Goal: Transaction & Acquisition: Subscribe to service/newsletter

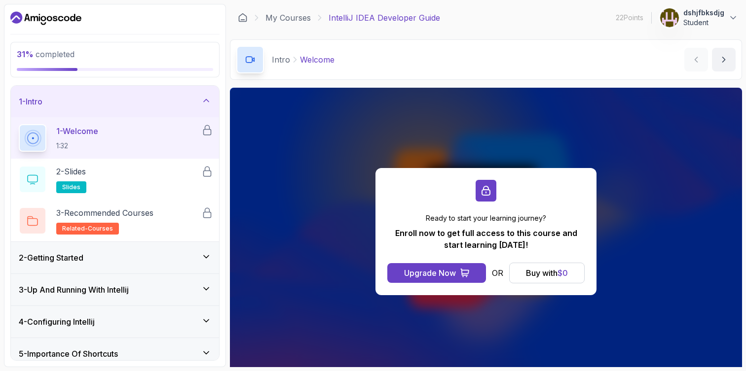
click at [698, 18] on p "Student" at bounding box center [703, 23] width 41 height 10
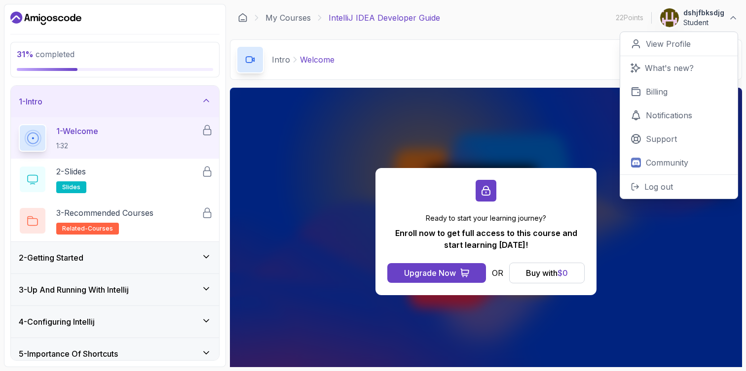
click at [698, 18] on p "Student" at bounding box center [703, 23] width 41 height 10
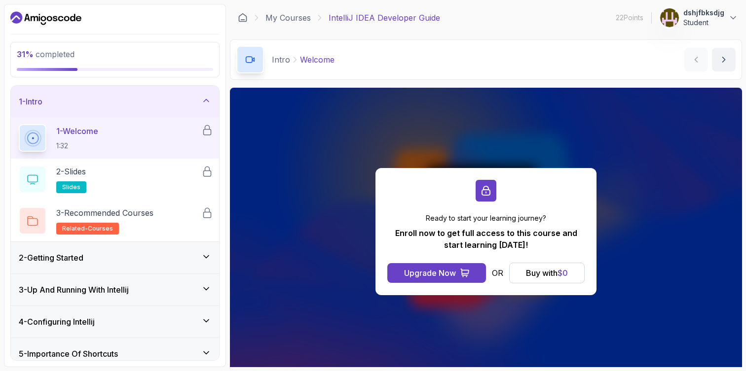
click at [145, 262] on div "2 - Getting Started" at bounding box center [115, 258] width 192 height 12
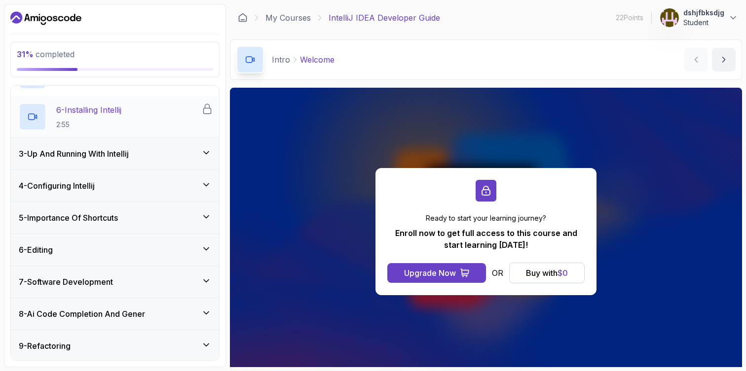
scroll to position [259, 0]
click at [133, 112] on div "6 - Installing Intellij 2:55" at bounding box center [110, 118] width 182 height 28
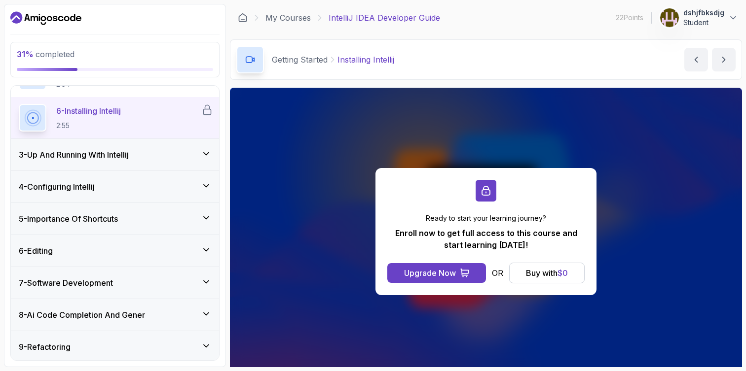
scroll to position [77, 0]
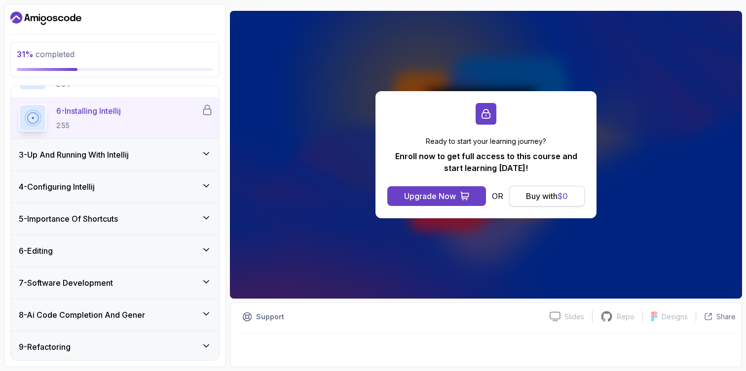
click at [547, 192] on div "Buy with $ 0" at bounding box center [547, 196] width 42 height 12
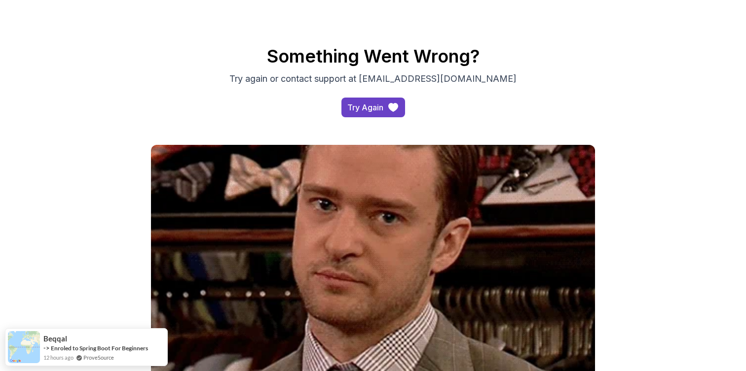
scroll to position [105, 0]
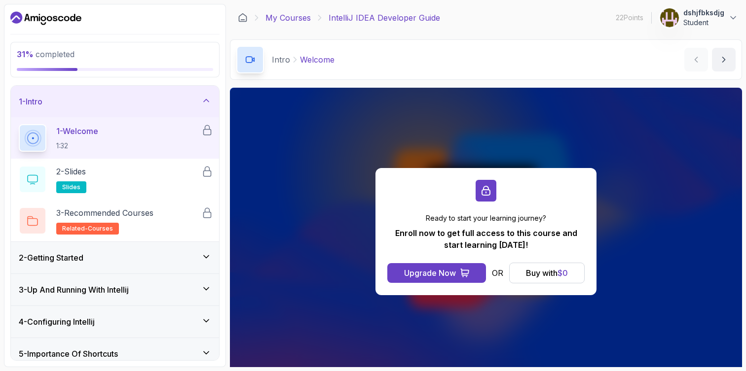
click at [287, 22] on link "My Courses" at bounding box center [287, 18] width 45 height 12
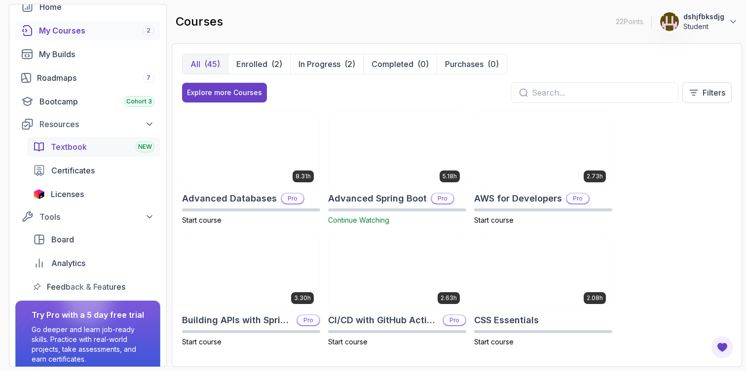
scroll to position [99, 0]
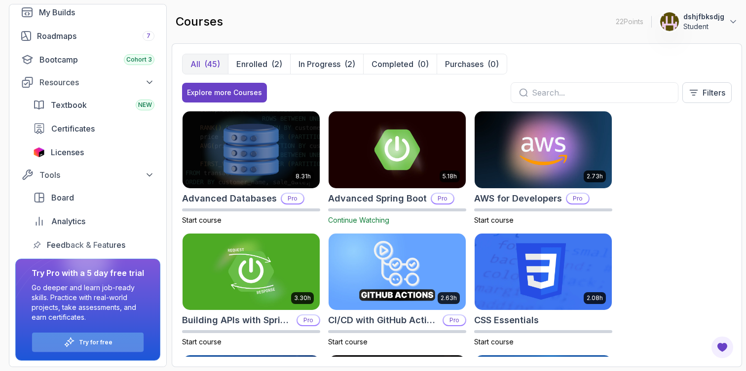
click at [93, 338] on div "Try for free" at bounding box center [87, 342] width 111 height 19
click at [112, 342] on div "Try for free" at bounding box center [87, 342] width 111 height 19
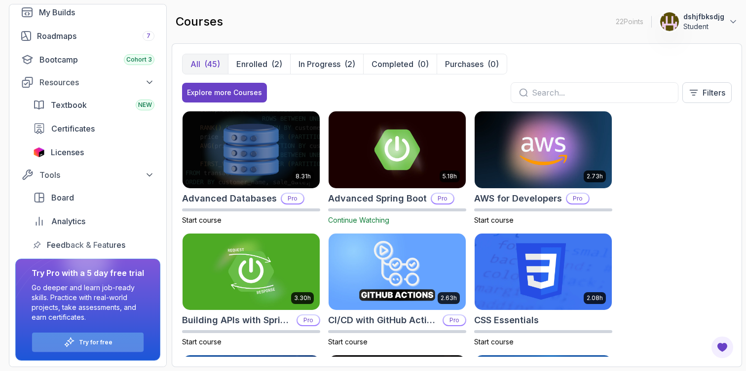
click at [112, 342] on div "Try for free" at bounding box center [87, 342] width 111 height 19
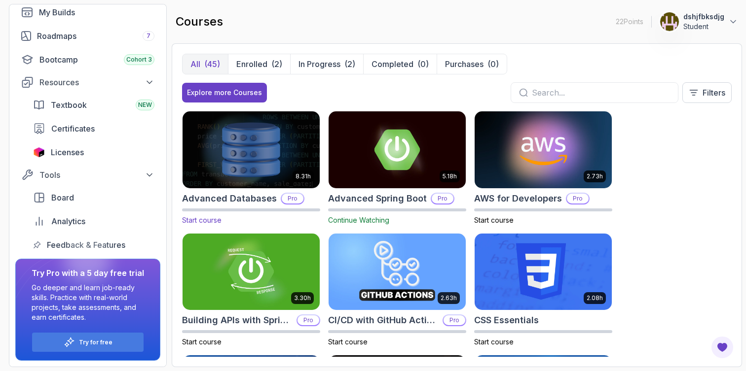
click at [257, 157] on img at bounding box center [251, 149] width 144 height 80
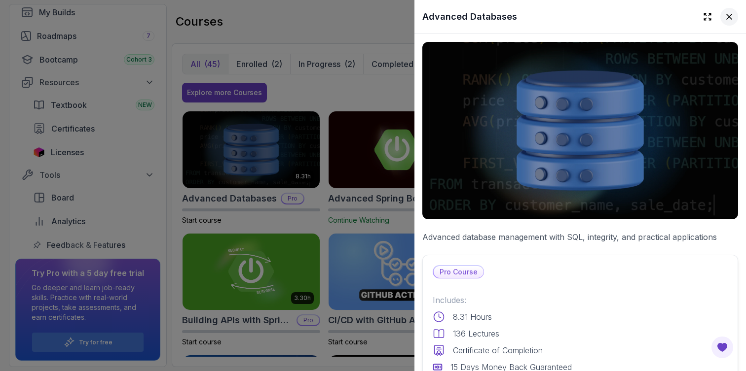
click at [731, 15] on icon at bounding box center [729, 17] width 10 height 10
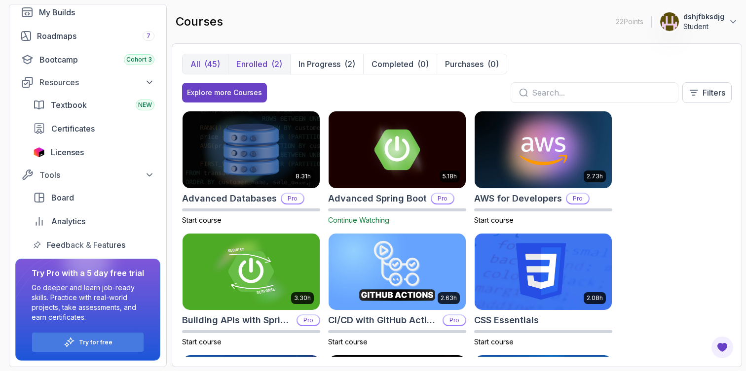
click at [265, 68] on p "Enrolled" at bounding box center [251, 64] width 31 height 12
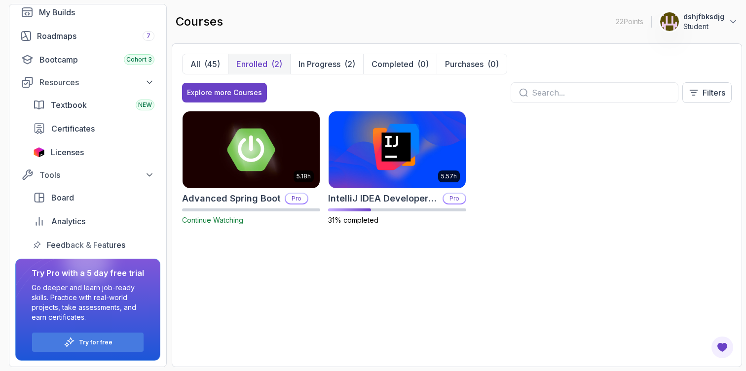
click at [263, 133] on img at bounding box center [251, 149] width 144 height 80
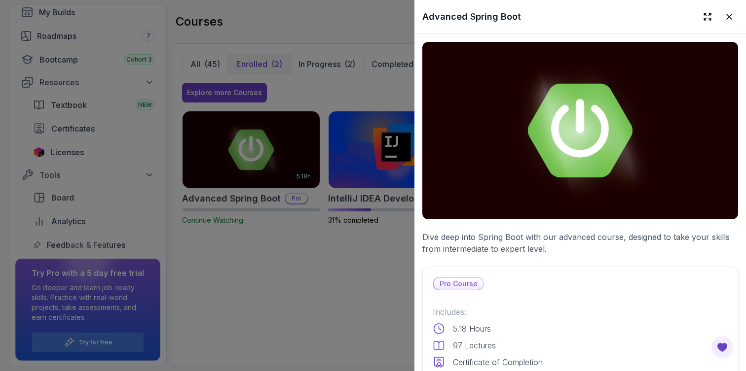
click at [346, 287] on div at bounding box center [373, 185] width 746 height 371
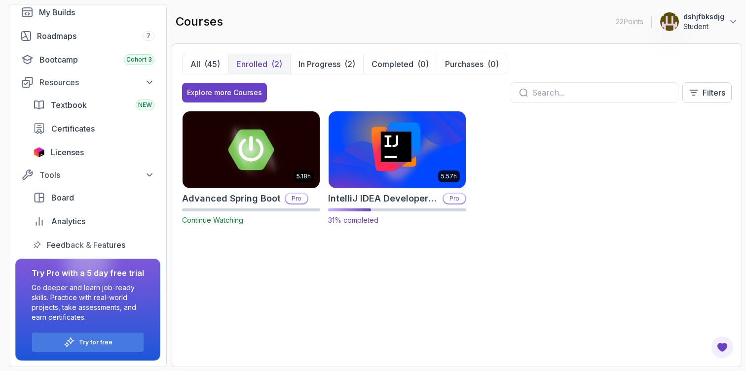
click at [370, 182] on img at bounding box center [397, 149] width 144 height 80
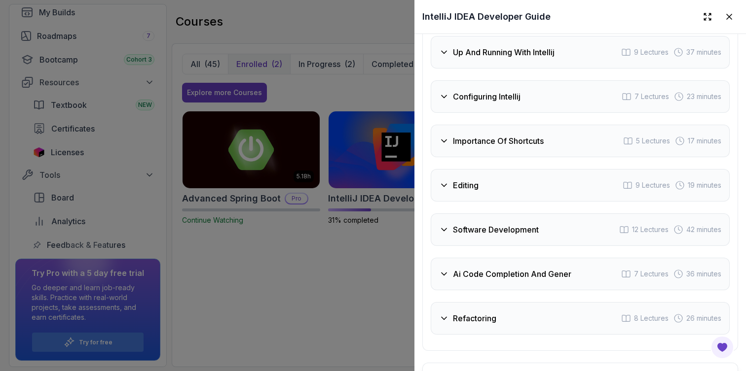
scroll to position [2063, 0]
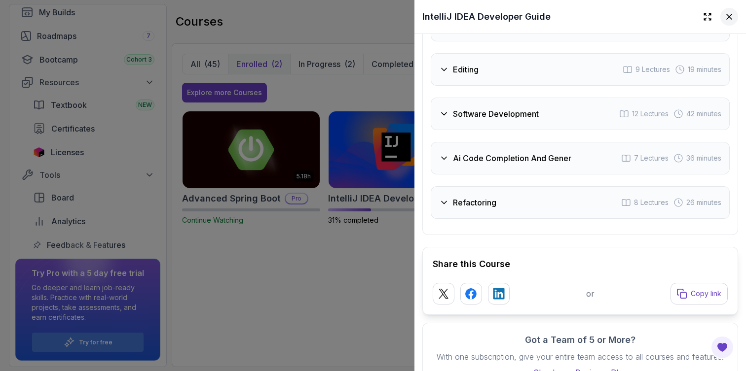
click at [731, 14] on icon at bounding box center [729, 17] width 10 height 10
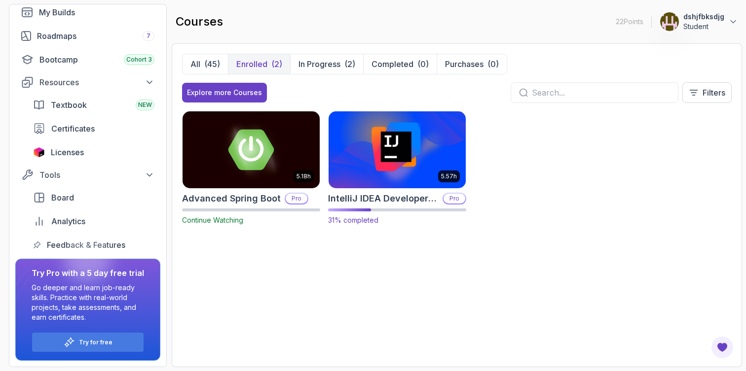
click at [451, 199] on p "Pro" at bounding box center [454, 199] width 22 height 10
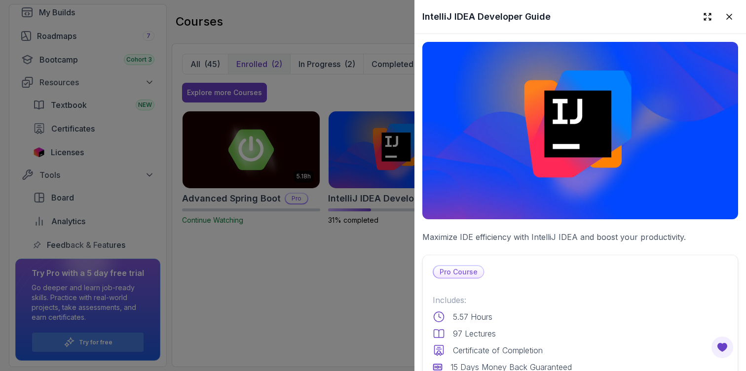
click at [482, 175] on img at bounding box center [580, 131] width 316 height 178
click at [455, 271] on p "Pro Course" at bounding box center [459, 272] width 50 height 12
click at [296, 324] on div at bounding box center [373, 185] width 746 height 371
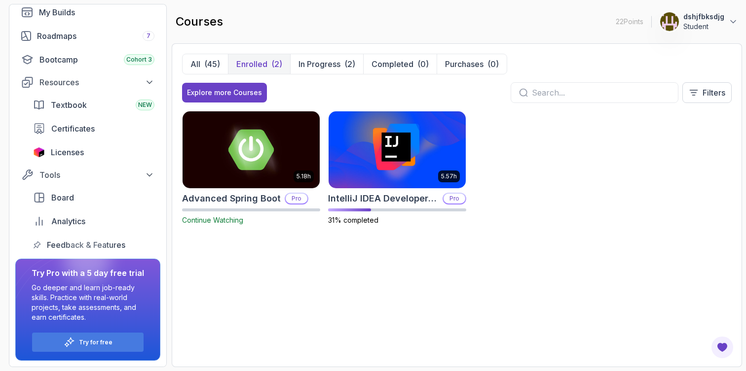
click at [288, 60] on button "Enrolled (2)" at bounding box center [259, 64] width 62 height 20
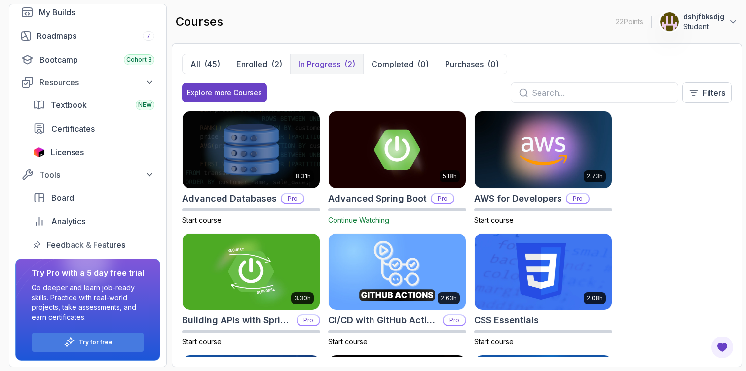
click at [309, 63] on p "In Progress" at bounding box center [319, 64] width 42 height 12
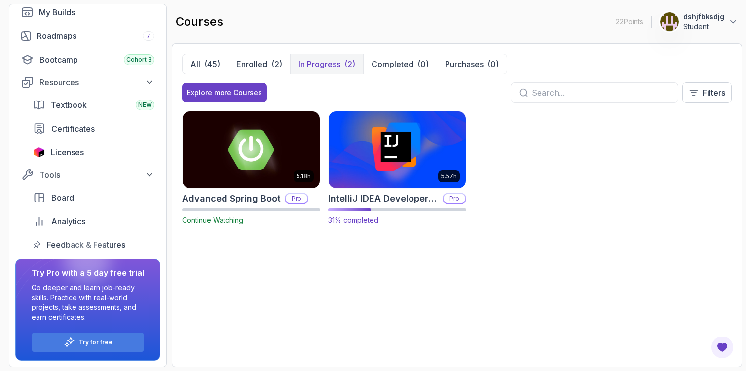
click at [385, 154] on img at bounding box center [397, 149] width 144 height 80
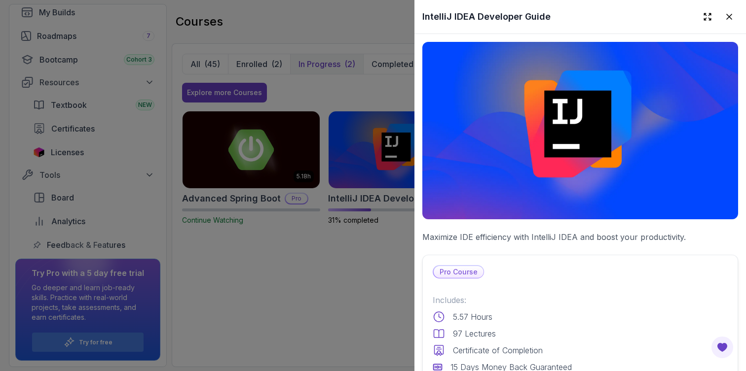
click at [521, 126] on img at bounding box center [580, 131] width 316 height 178
click at [284, 278] on div at bounding box center [373, 185] width 746 height 371
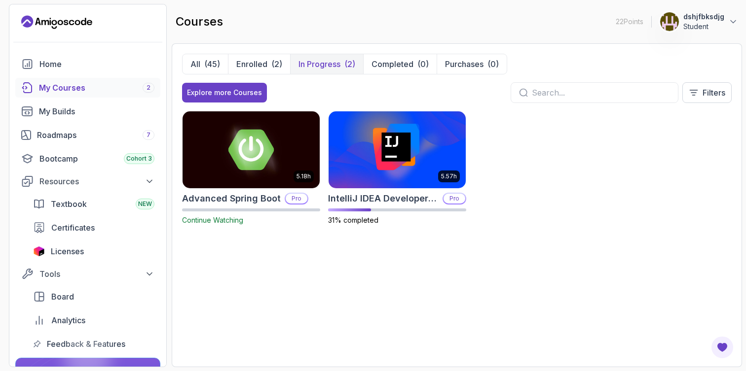
click at [55, 16] on icon "Landing page" at bounding box center [56, 22] width 71 height 16
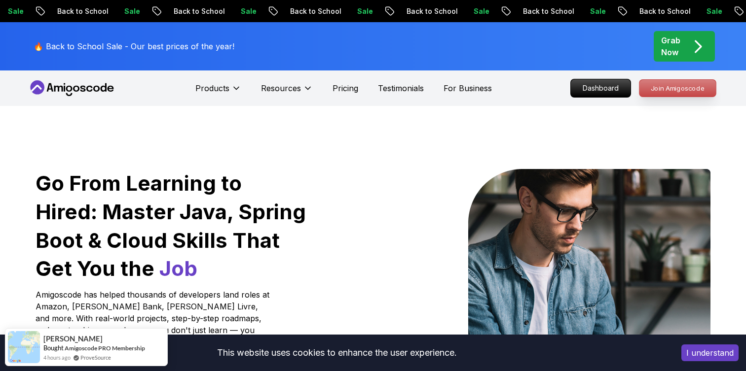
click at [688, 85] on p "Join Amigoscode" at bounding box center [677, 88] width 76 height 17
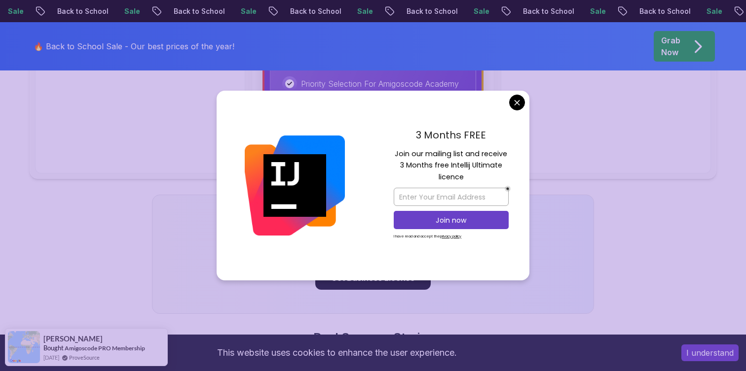
scroll to position [668, 0]
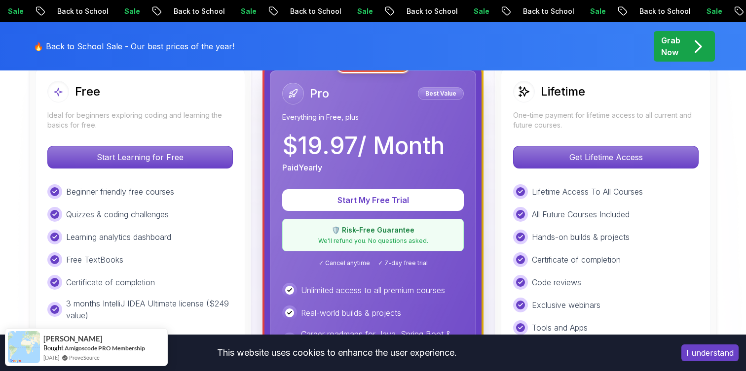
scroll to position [291, 0]
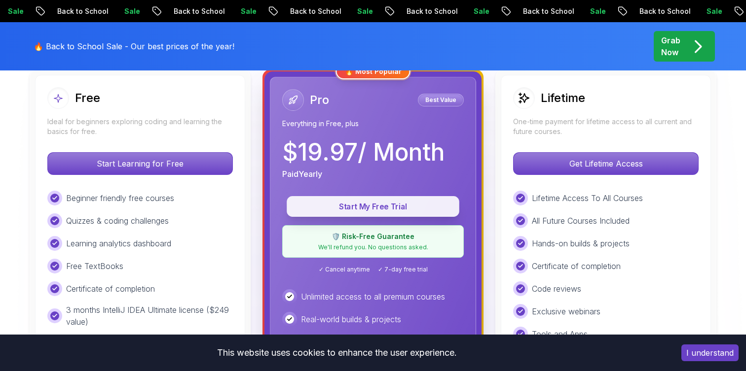
click at [392, 215] on button "Start My Free Trial" at bounding box center [373, 206] width 173 height 21
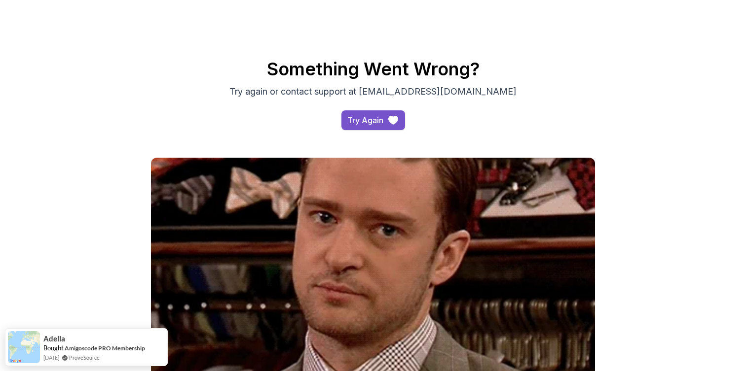
click at [369, 122] on div "Try Again" at bounding box center [365, 120] width 36 height 12
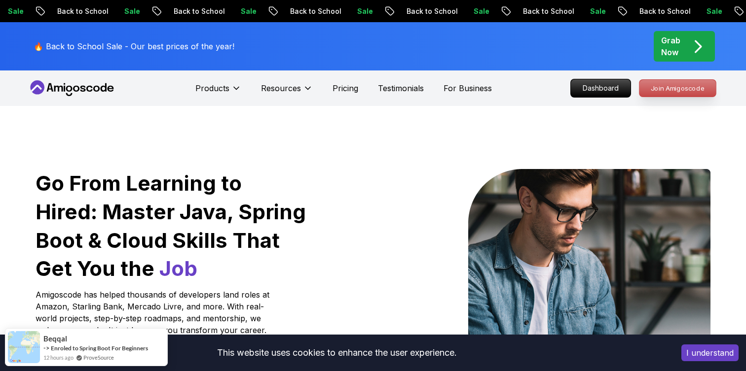
click at [655, 91] on p "Join Amigoscode" at bounding box center [677, 88] width 76 height 17
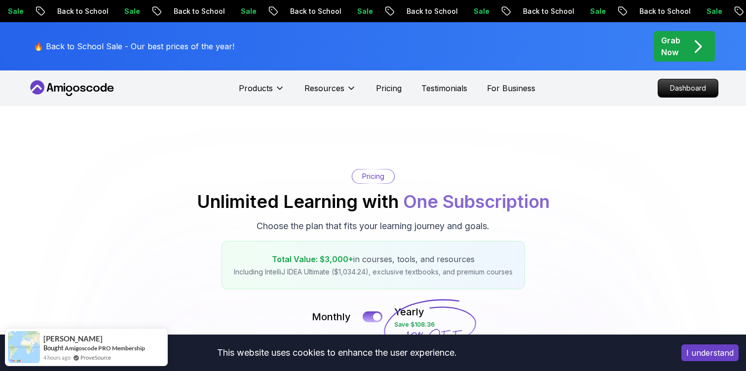
click at [684, 39] on div "Grab Now" at bounding box center [684, 47] width 46 height 24
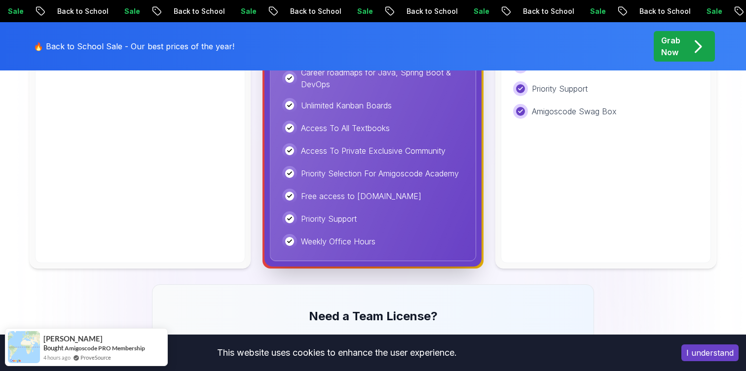
scroll to position [731, 0]
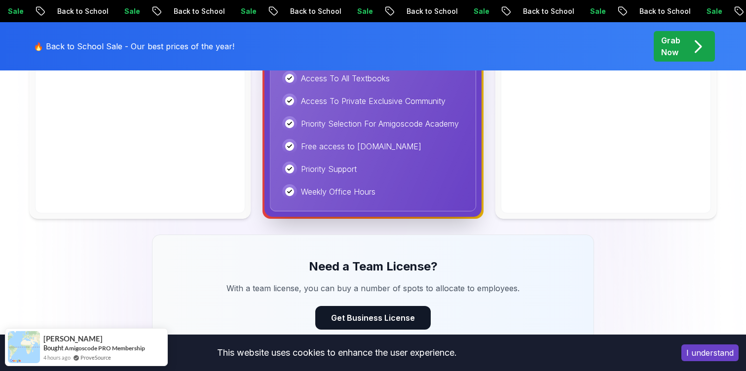
click at [372, 167] on div "Priority Support" at bounding box center [373, 169] width 182 height 15
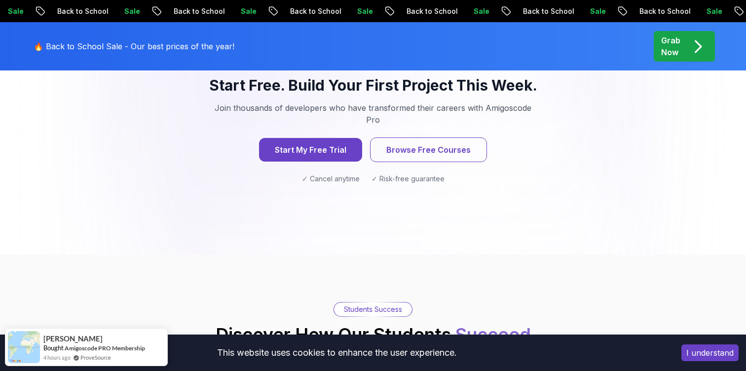
scroll to position [1076, 0]
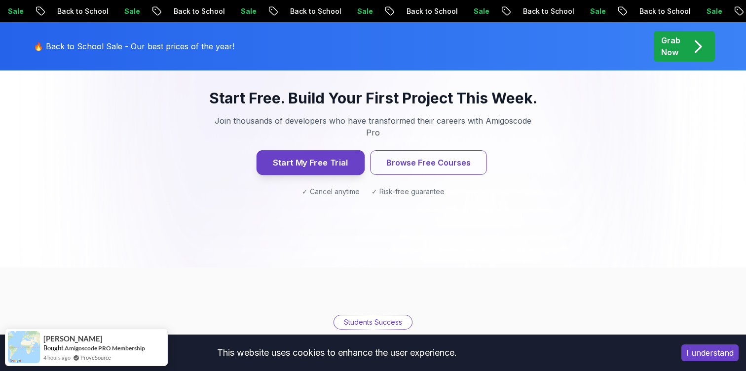
click at [321, 150] on button "Start My Free Trial" at bounding box center [310, 162] width 108 height 25
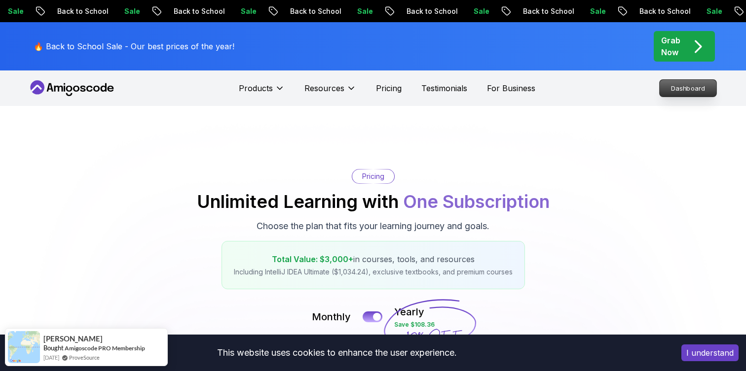
click at [668, 88] on p "Dashboard" at bounding box center [687, 88] width 57 height 17
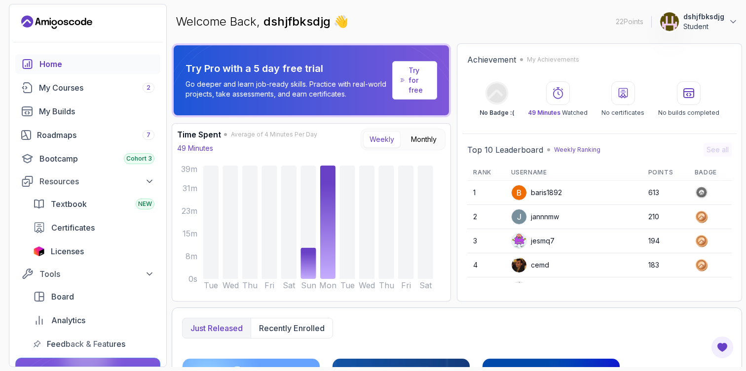
click at [417, 82] on p "Try for free" at bounding box center [418, 81] width 20 height 30
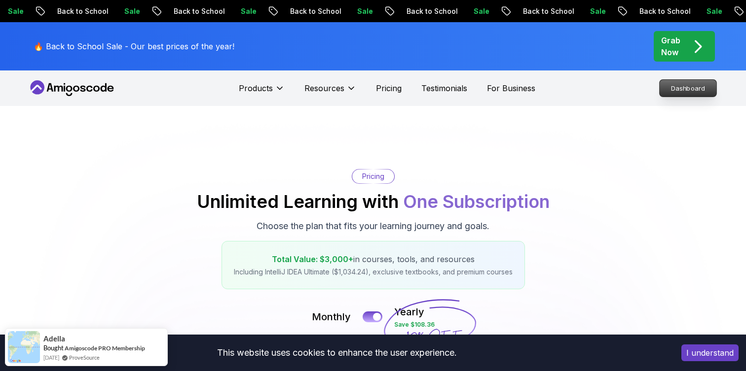
click at [691, 84] on p "Dashboard" at bounding box center [687, 88] width 57 height 17
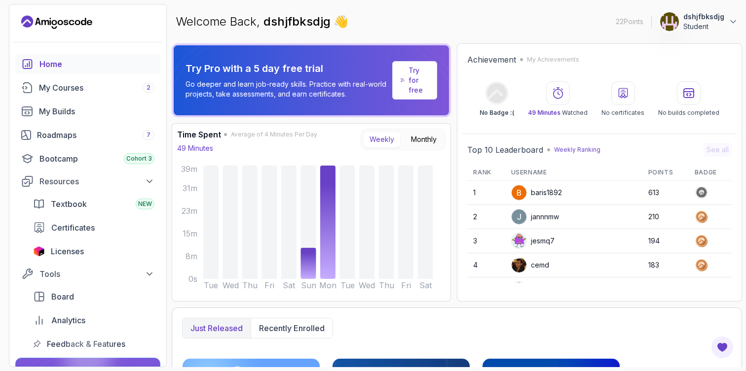
click at [412, 80] on p "Try for free" at bounding box center [418, 81] width 20 height 30
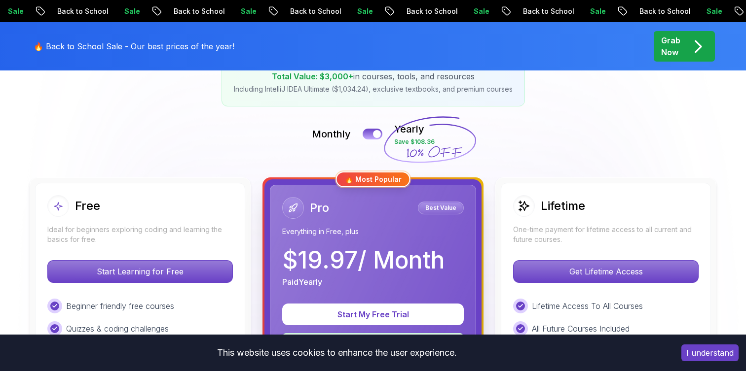
scroll to position [290, 0]
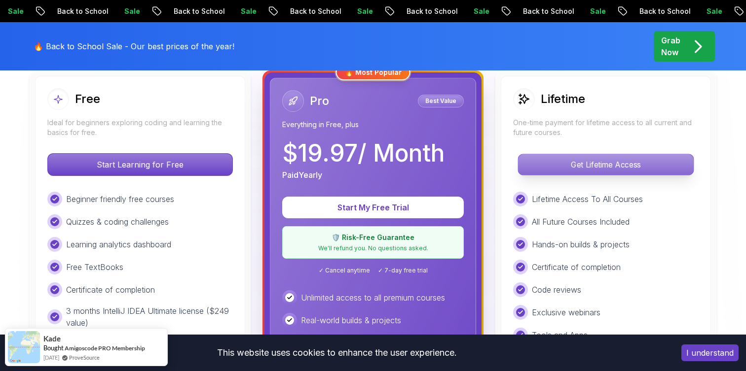
click at [607, 153] on div "Get Lifetime Access" at bounding box center [605, 164] width 185 height 23
click at [591, 166] on p "Get Lifetime Access" at bounding box center [605, 164] width 175 height 21
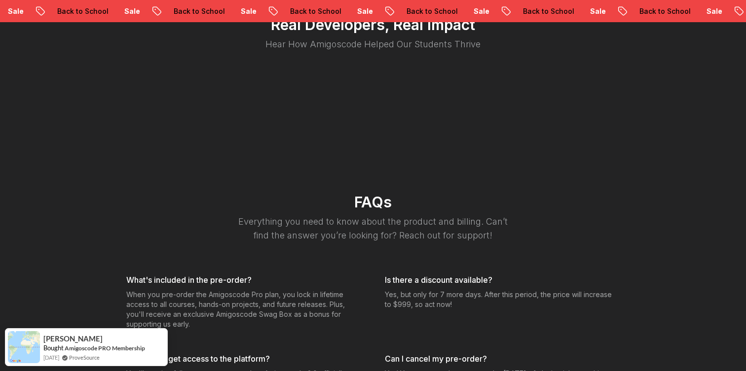
scroll to position [2601, 0]
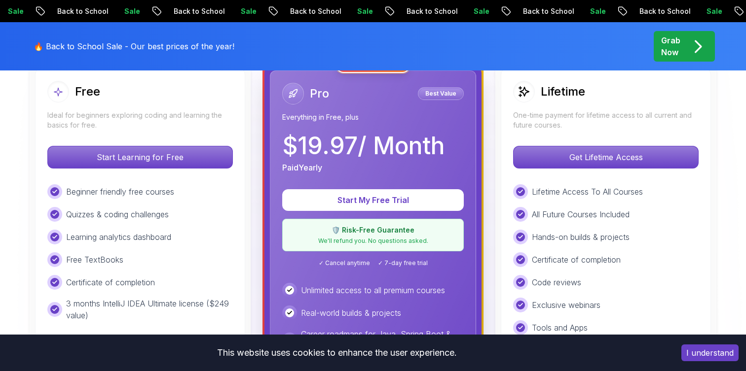
scroll to position [290, 0]
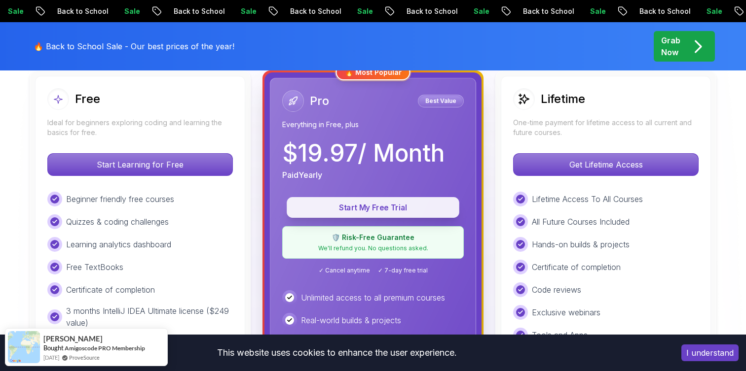
click at [398, 200] on button "Start My Free Trial" at bounding box center [373, 207] width 173 height 21
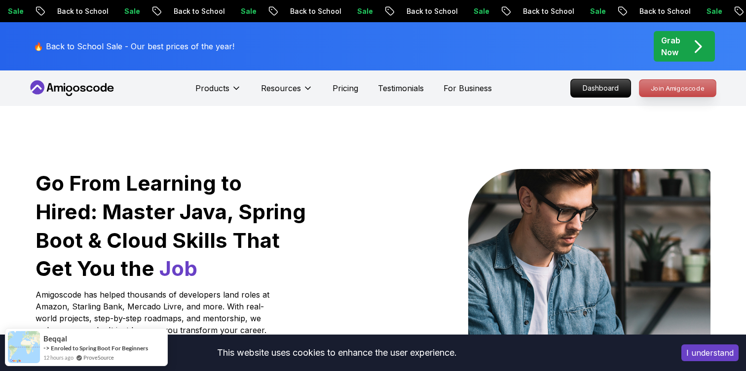
click at [666, 86] on p "Join Amigoscode" at bounding box center [677, 88] width 76 height 17
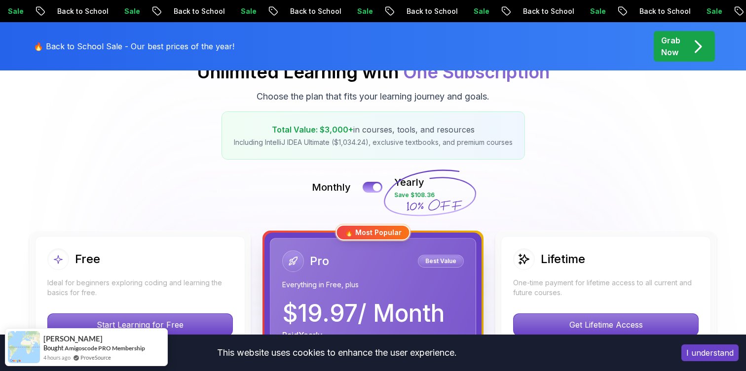
scroll to position [141, 0]
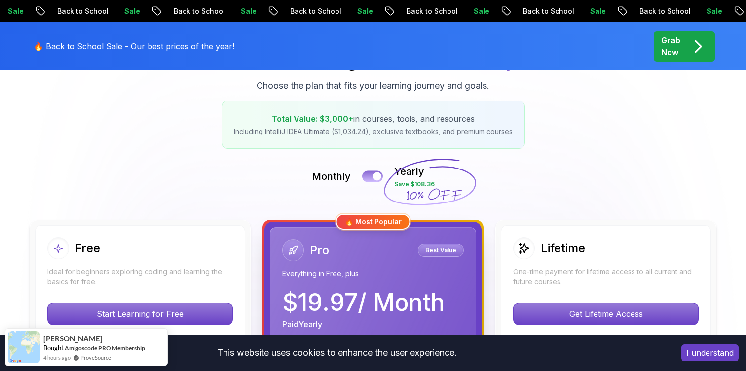
click at [373, 175] on div at bounding box center [377, 177] width 8 height 8
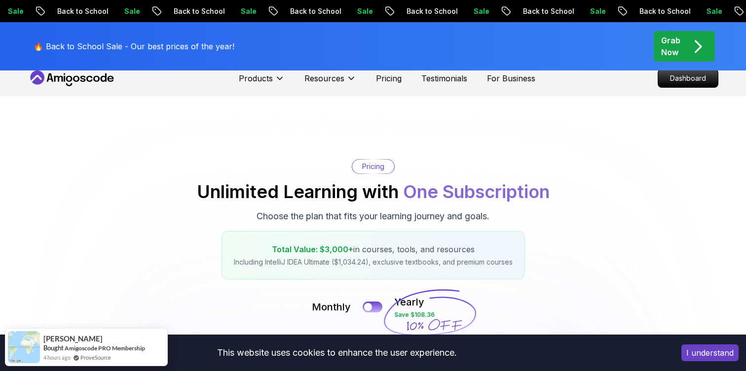
scroll to position [0, 0]
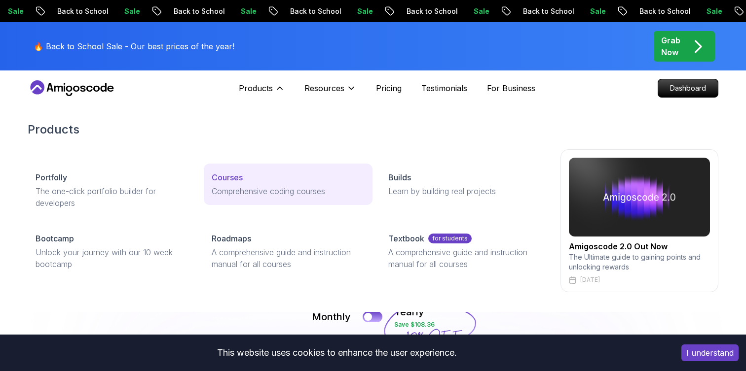
click at [245, 175] on div "Courses" at bounding box center [288, 178] width 152 height 12
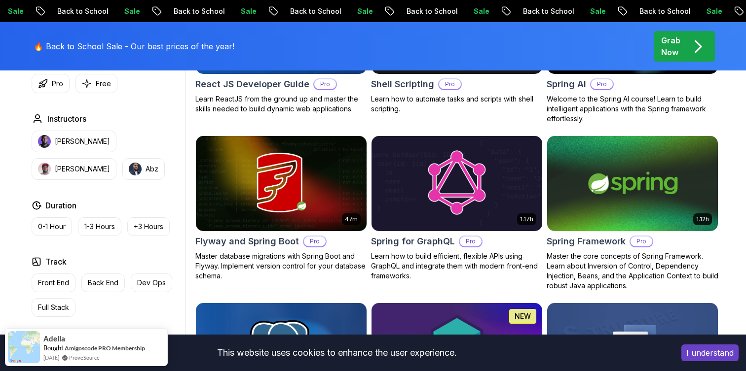
scroll to position [2407, 0]
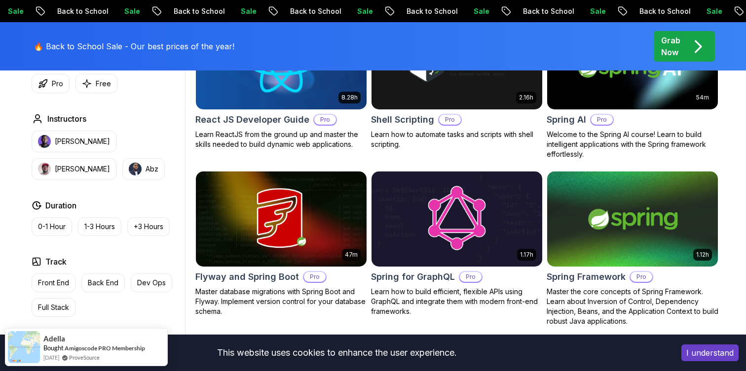
click at [421, 196] on img at bounding box center [456, 219] width 179 height 100
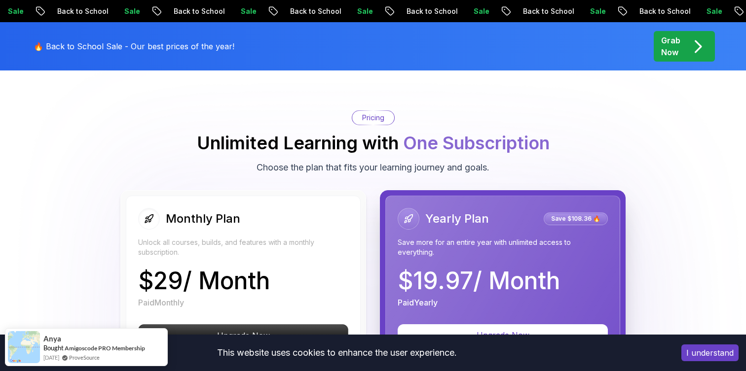
scroll to position [1775, 0]
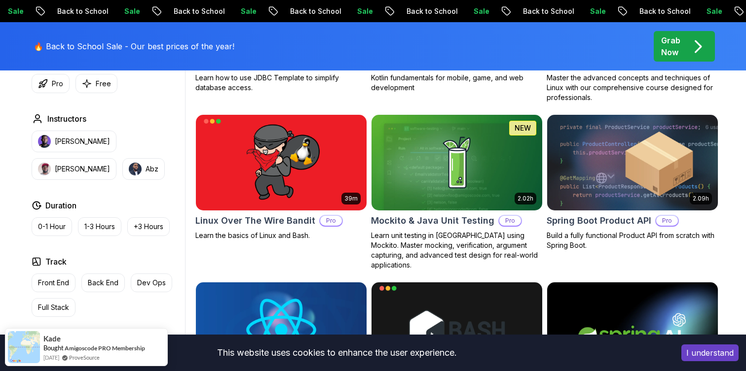
scroll to position [2141, 0]
